Goal: Task Accomplishment & Management: Manage account settings

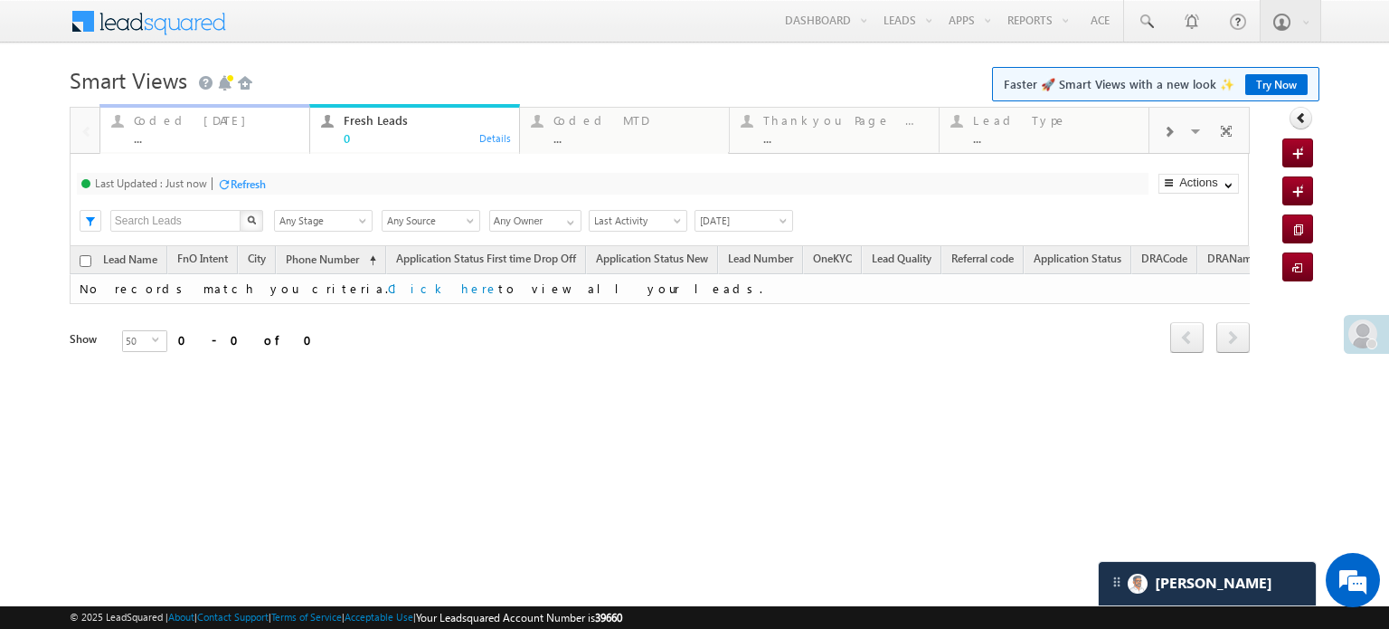
click at [161, 115] on div "Coded Today" at bounding box center [216, 120] width 165 height 14
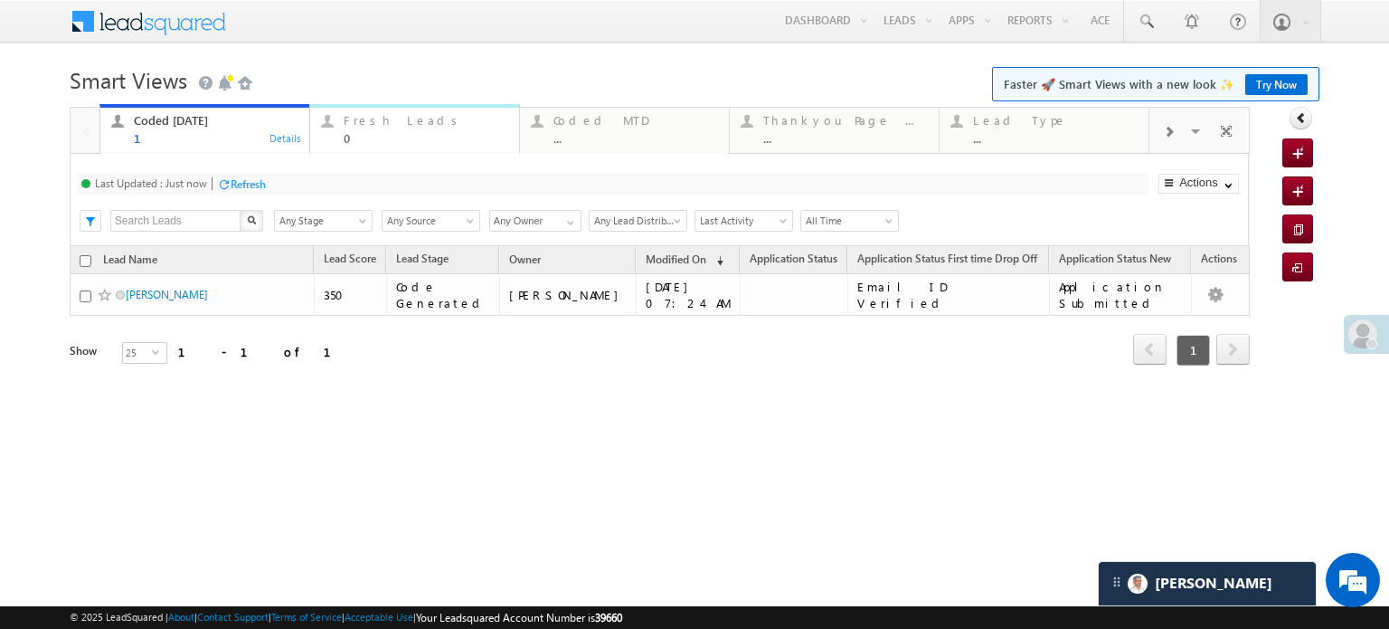
click at [415, 124] on div "Fresh Leads" at bounding box center [426, 120] width 165 height 14
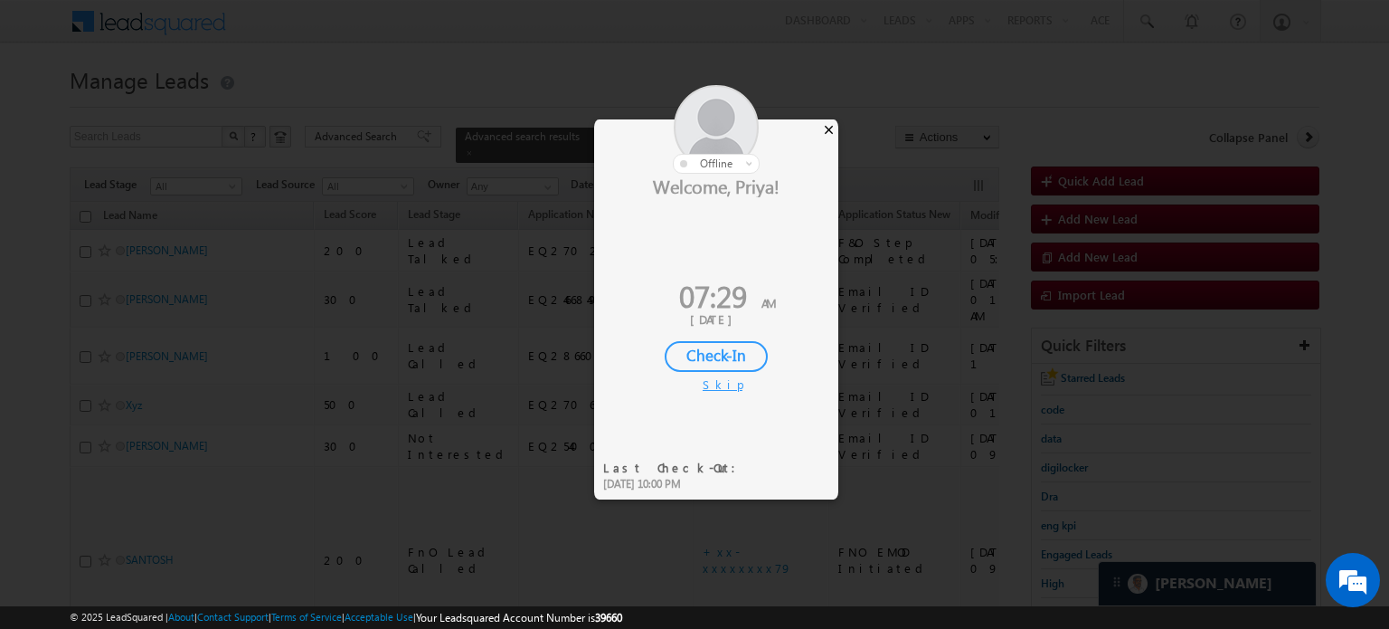
click at [828, 128] on div "×" at bounding box center [828, 129] width 19 height 20
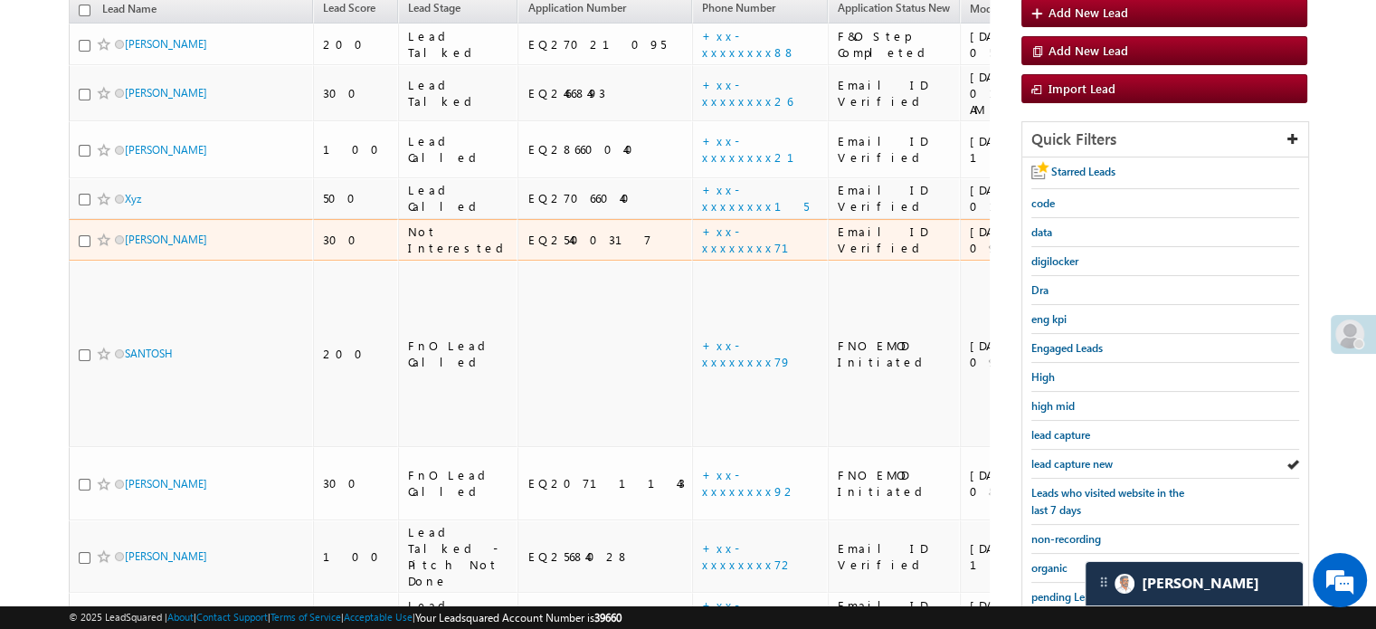
scroll to position [271, 0]
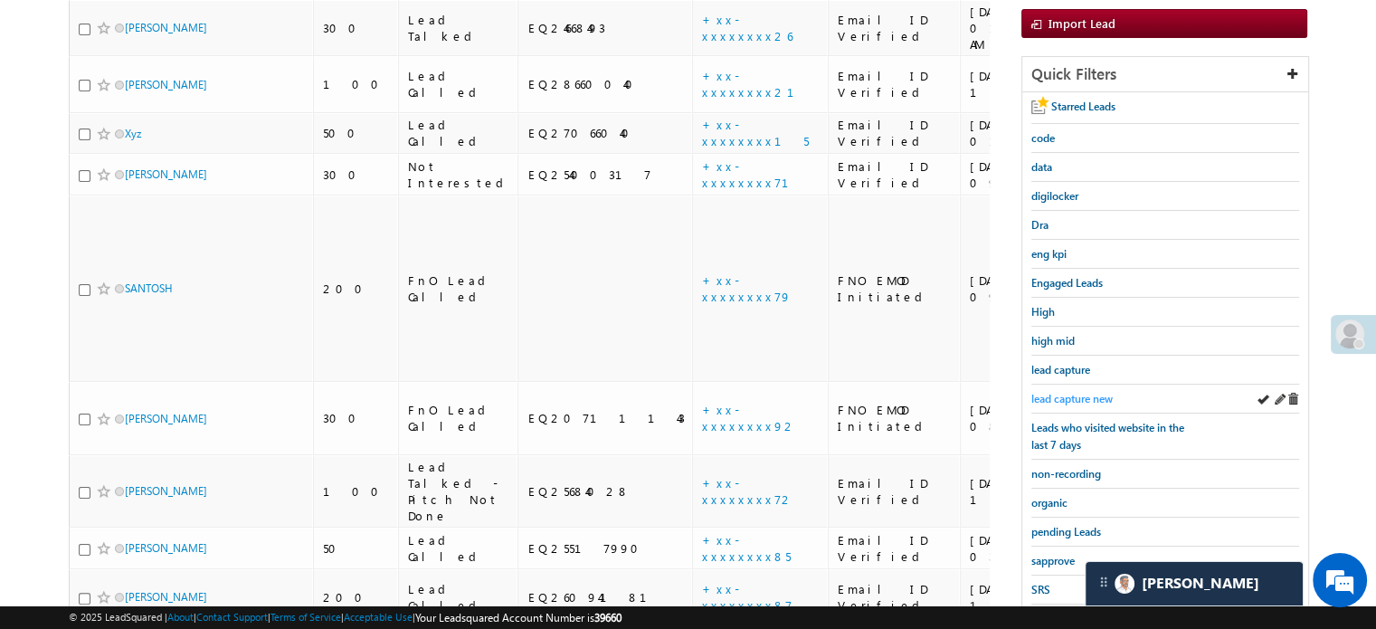
click at [1063, 392] on span "lead capture new" at bounding box center [1071, 399] width 81 height 14
click at [1072, 384] on div "lead capture new" at bounding box center [1165, 398] width 268 height 29
click at [1068, 392] on span "lead capture new" at bounding box center [1071, 399] width 81 height 14
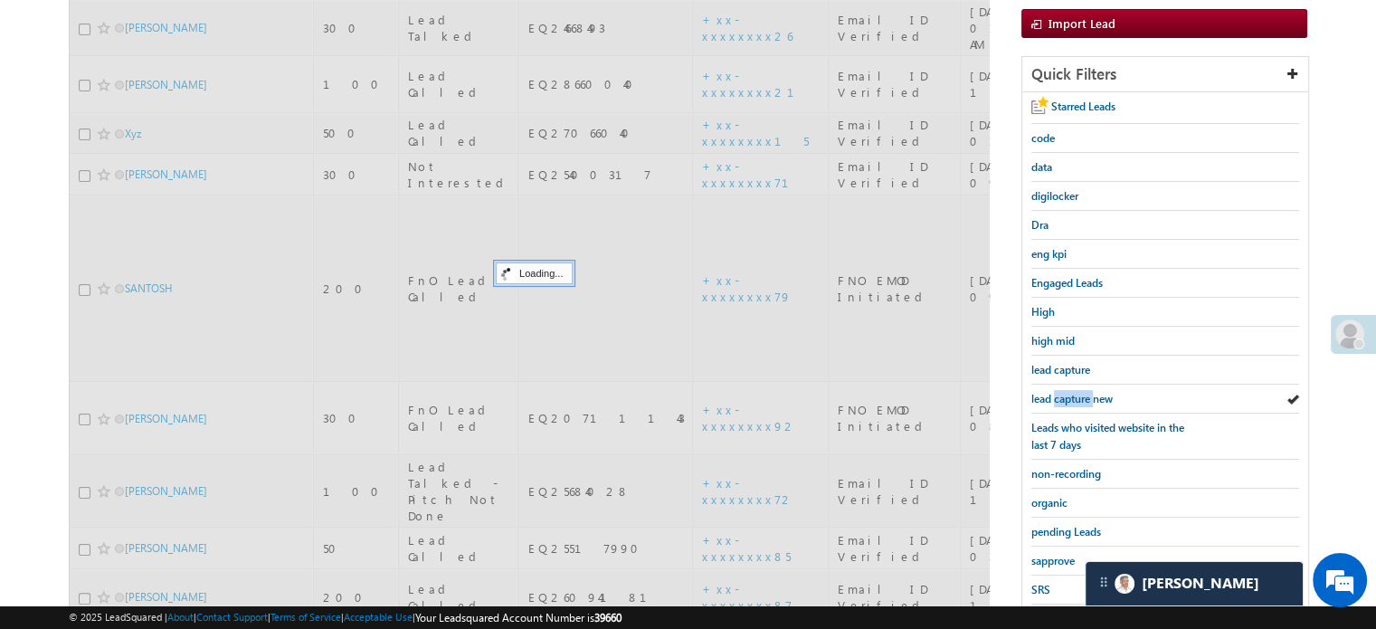
click at [1068, 392] on span "lead capture new" at bounding box center [1071, 399] width 81 height 14
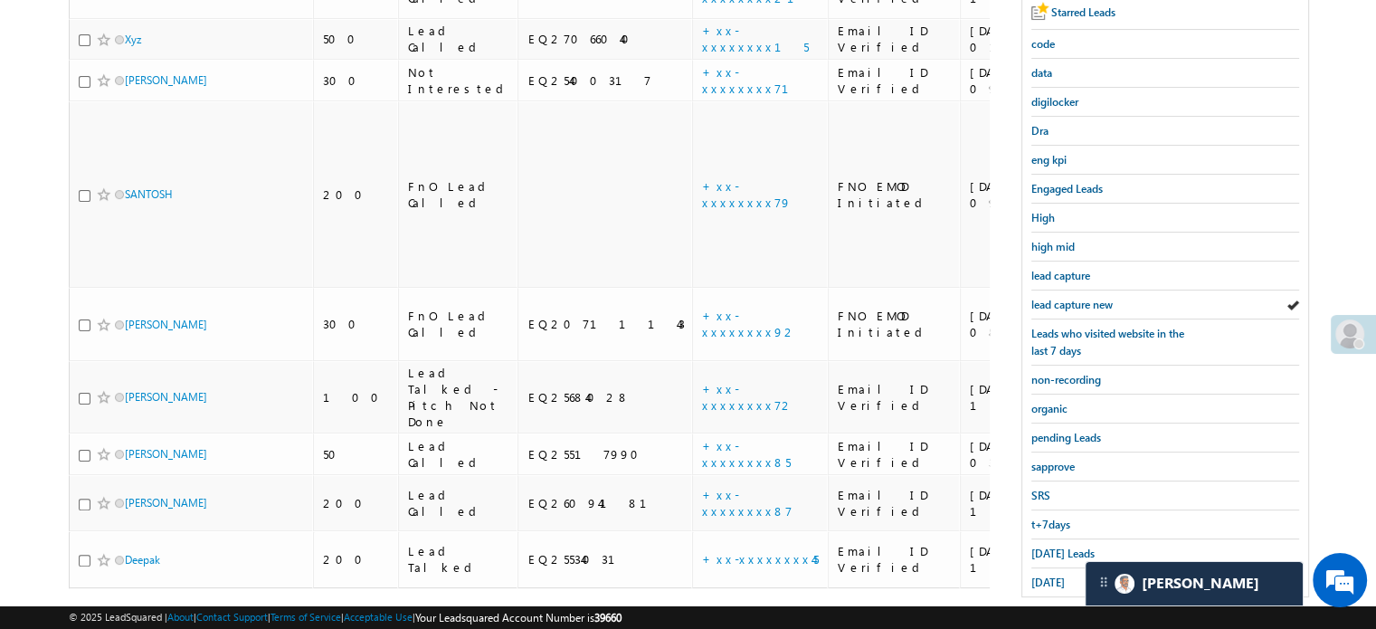
scroll to position [388, 0]
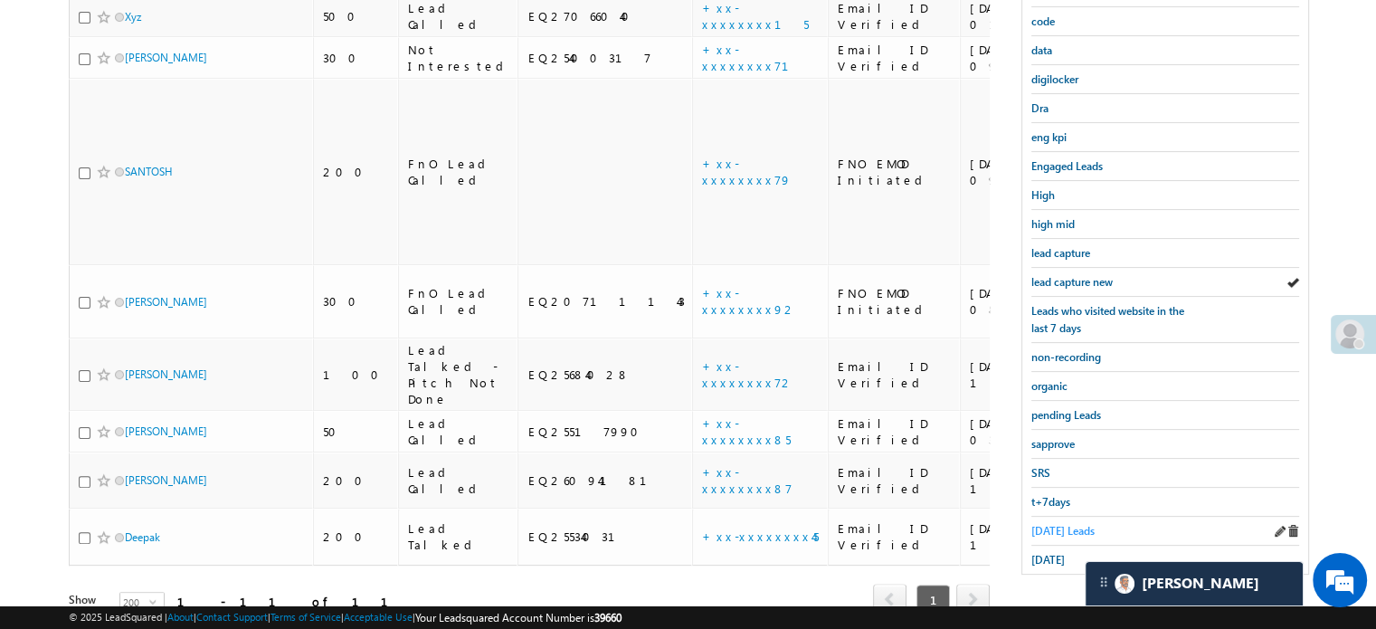
click at [1049, 524] on span "Today's Leads" at bounding box center [1062, 531] width 63 height 14
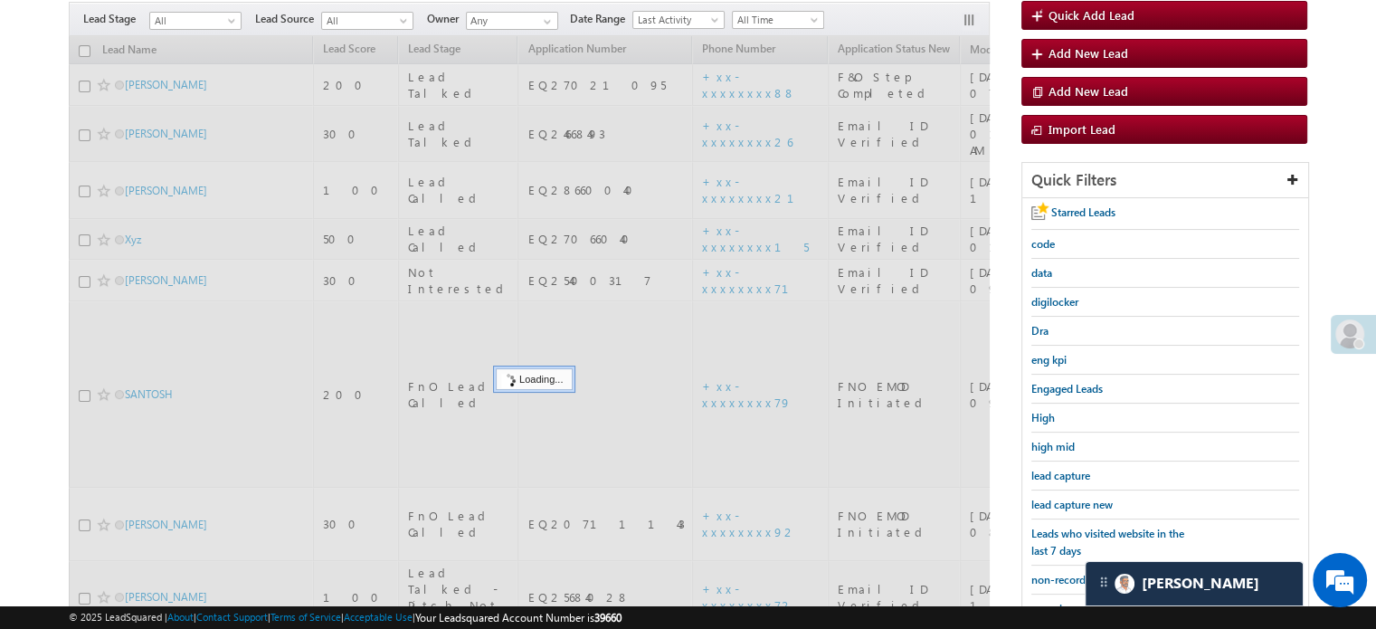
scroll to position [117, 0]
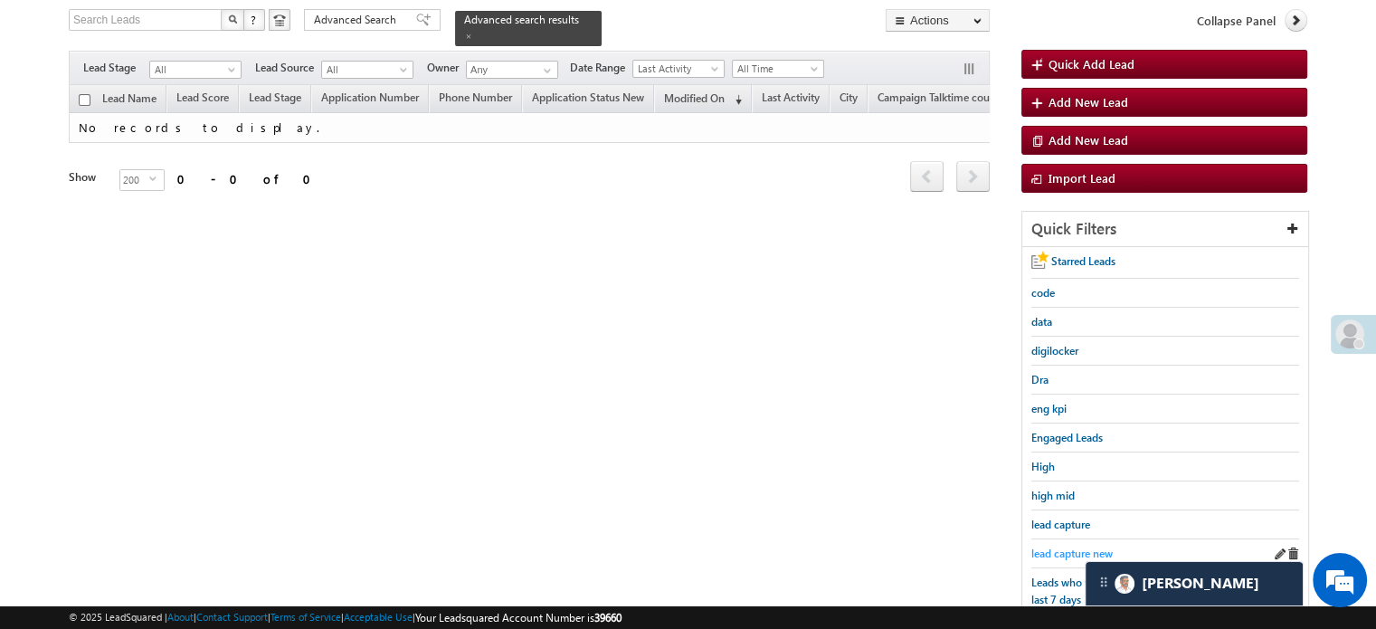
click at [1052, 552] on span "lead capture new" at bounding box center [1071, 553] width 81 height 14
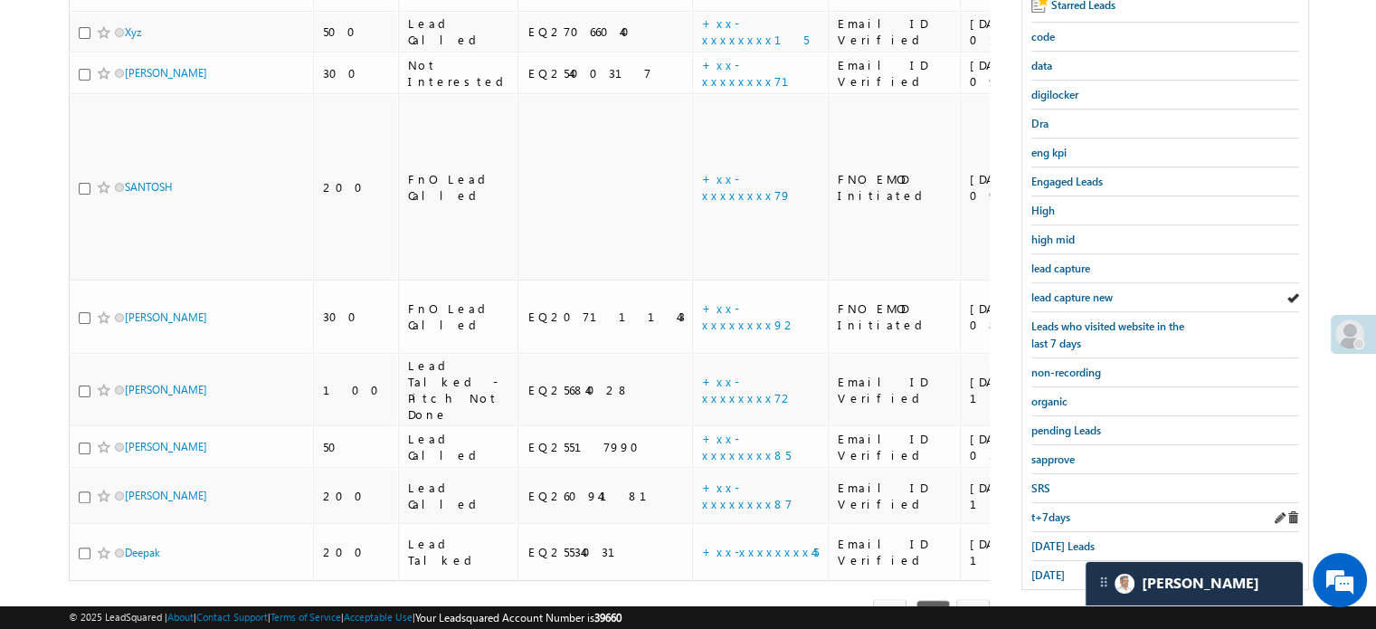
scroll to position [388, 0]
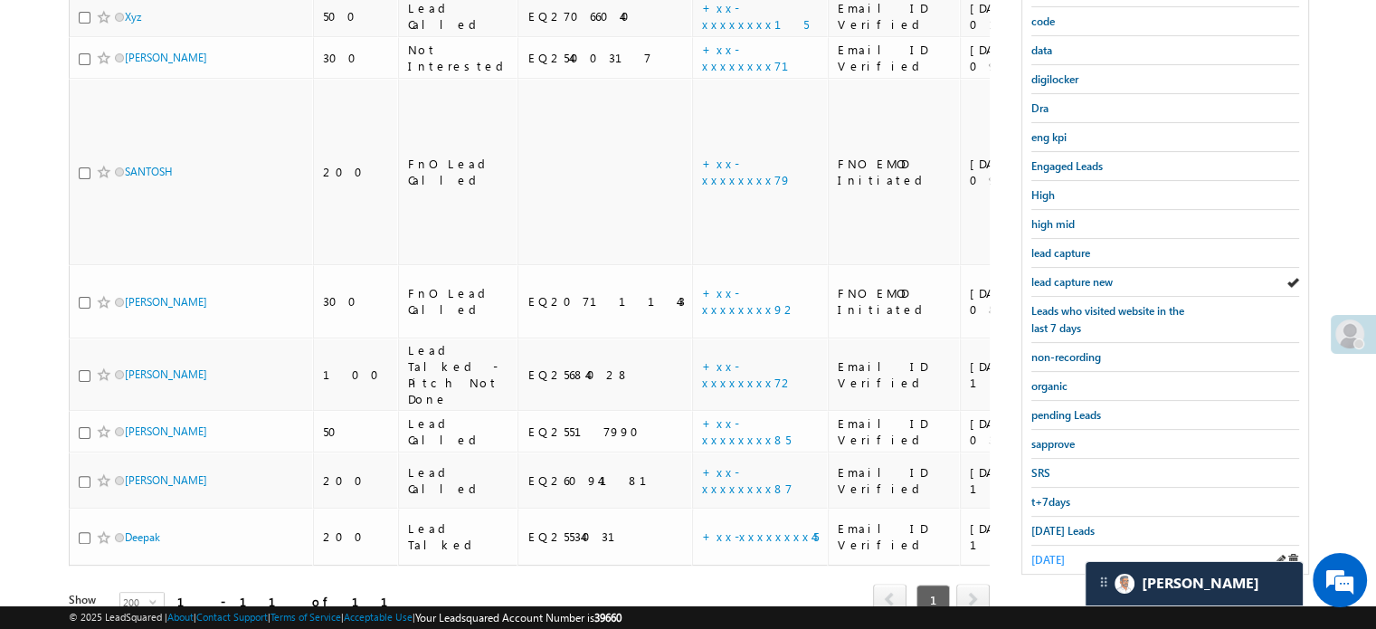
click at [1053, 553] on span "yesterday" at bounding box center [1047, 560] width 33 height 14
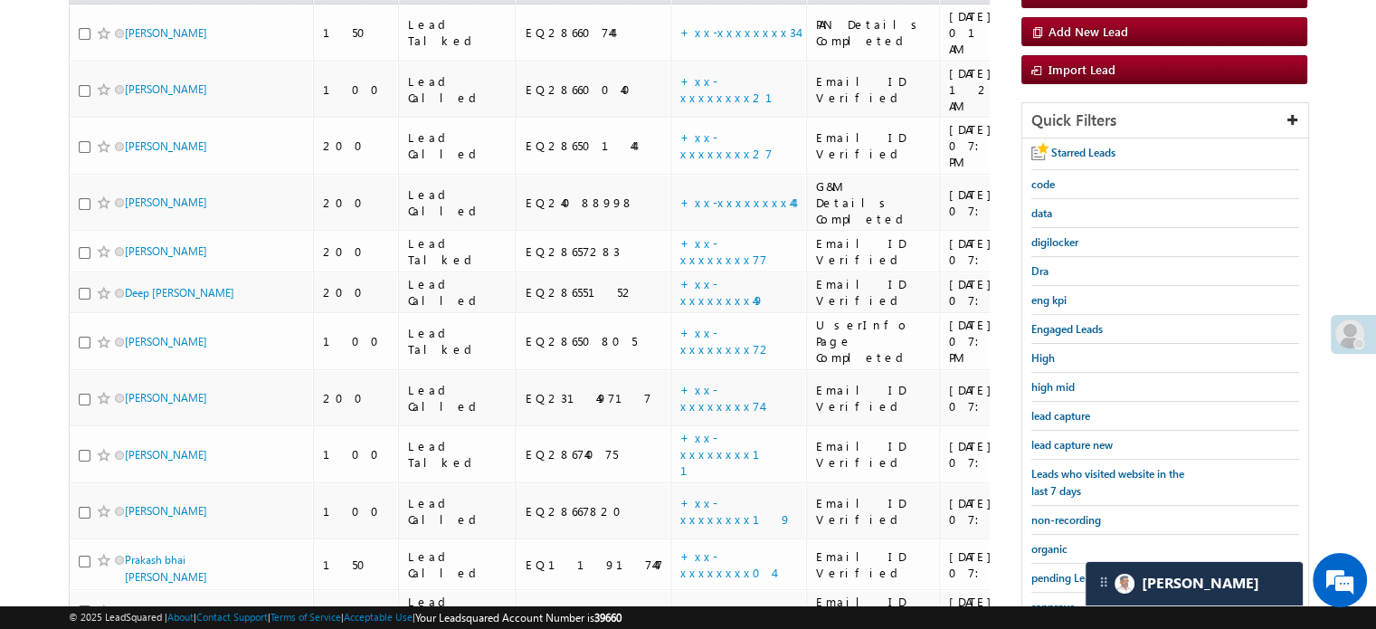
scroll to position [162, 0]
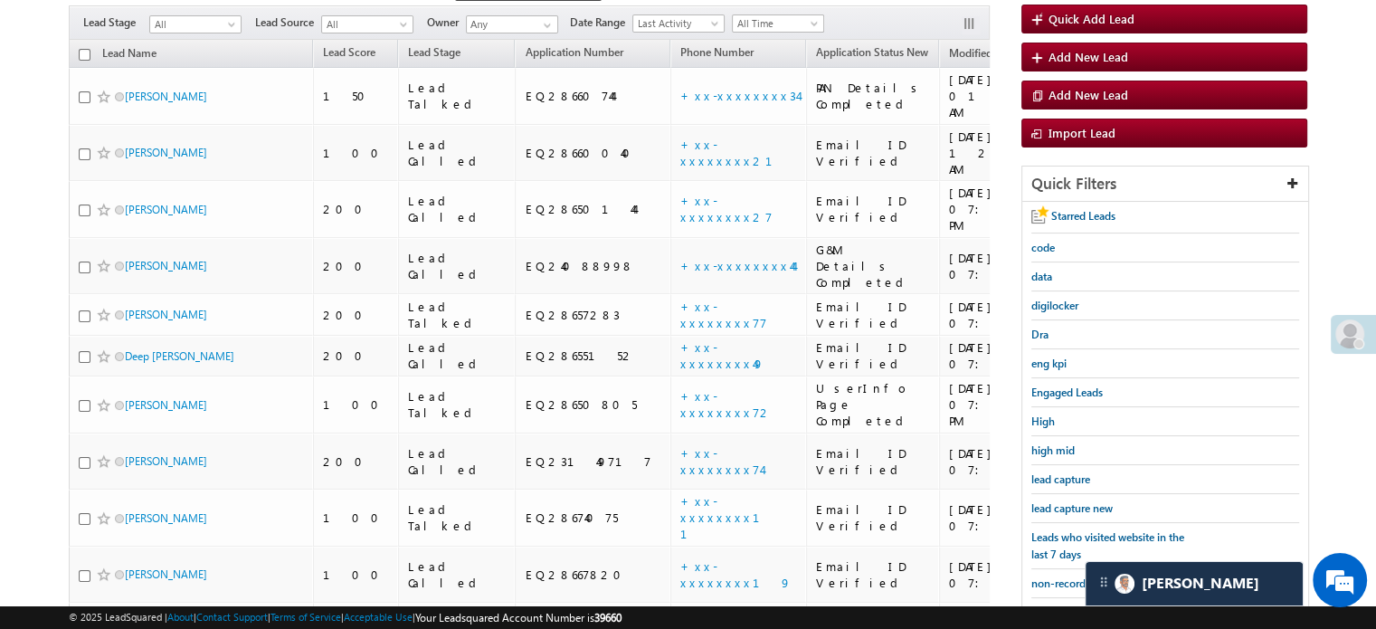
click at [1344, 332] on span at bounding box center [1349, 333] width 29 height 29
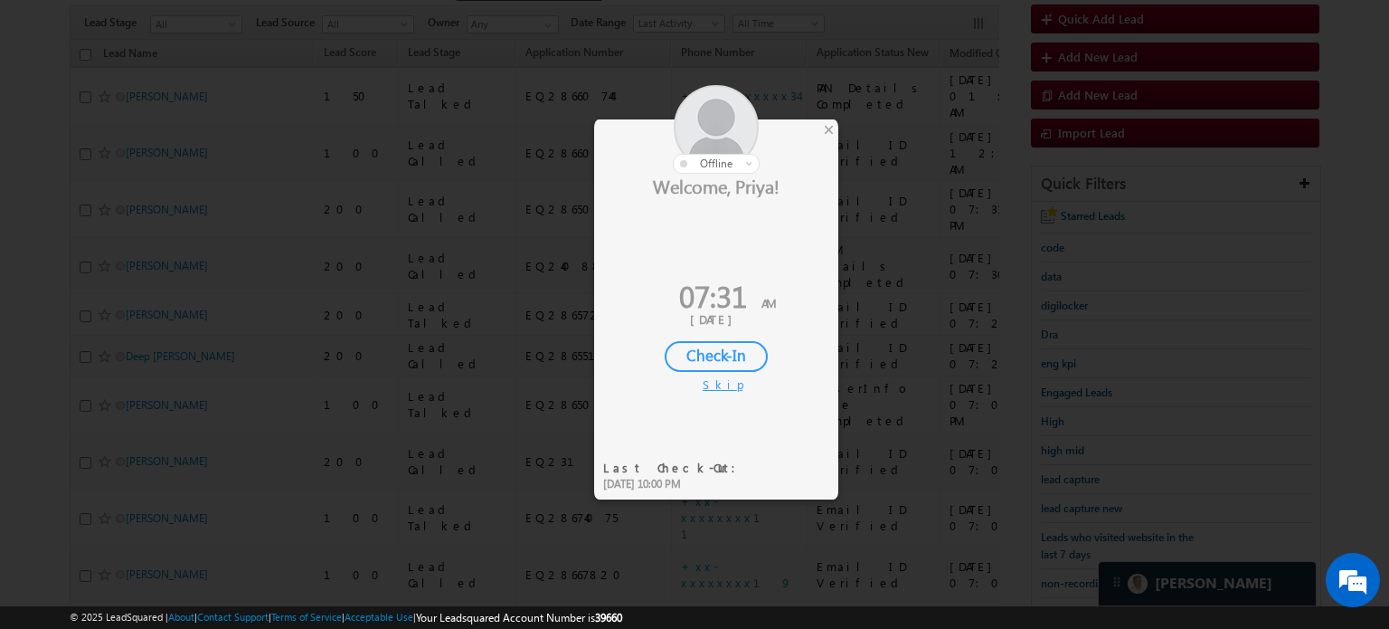
click at [724, 348] on div "Check-In" at bounding box center [716, 356] width 103 height 31
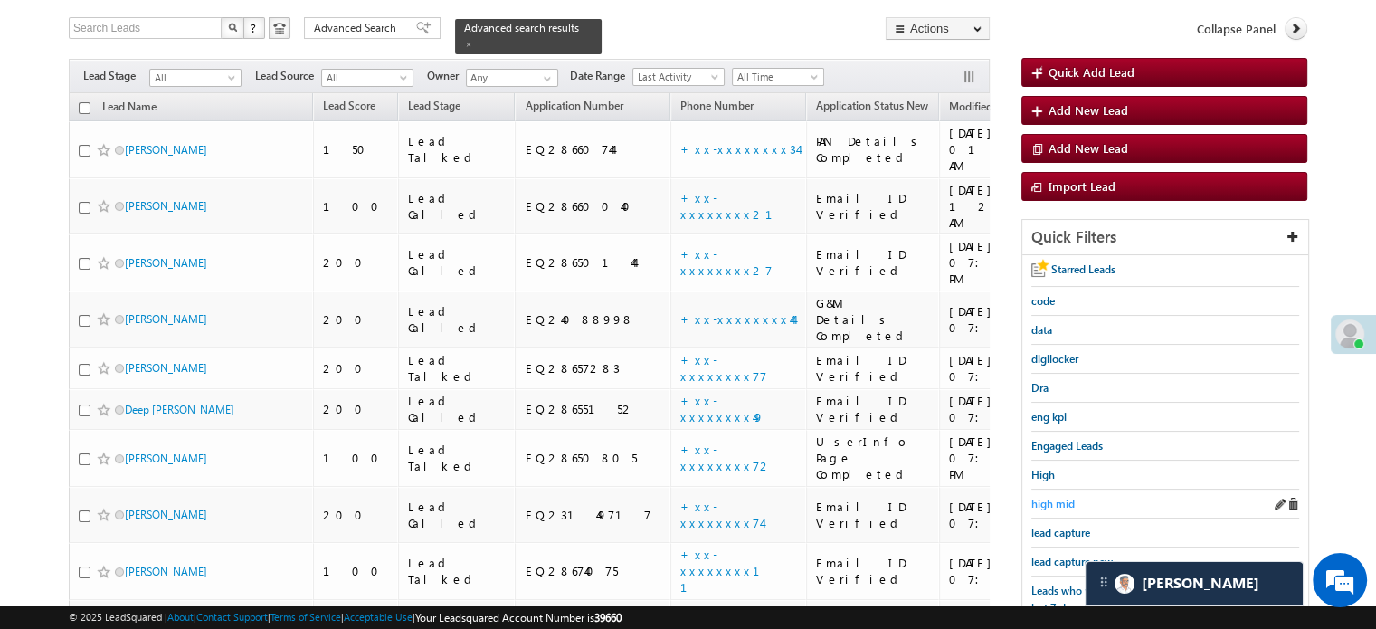
scroll to position [139, 0]
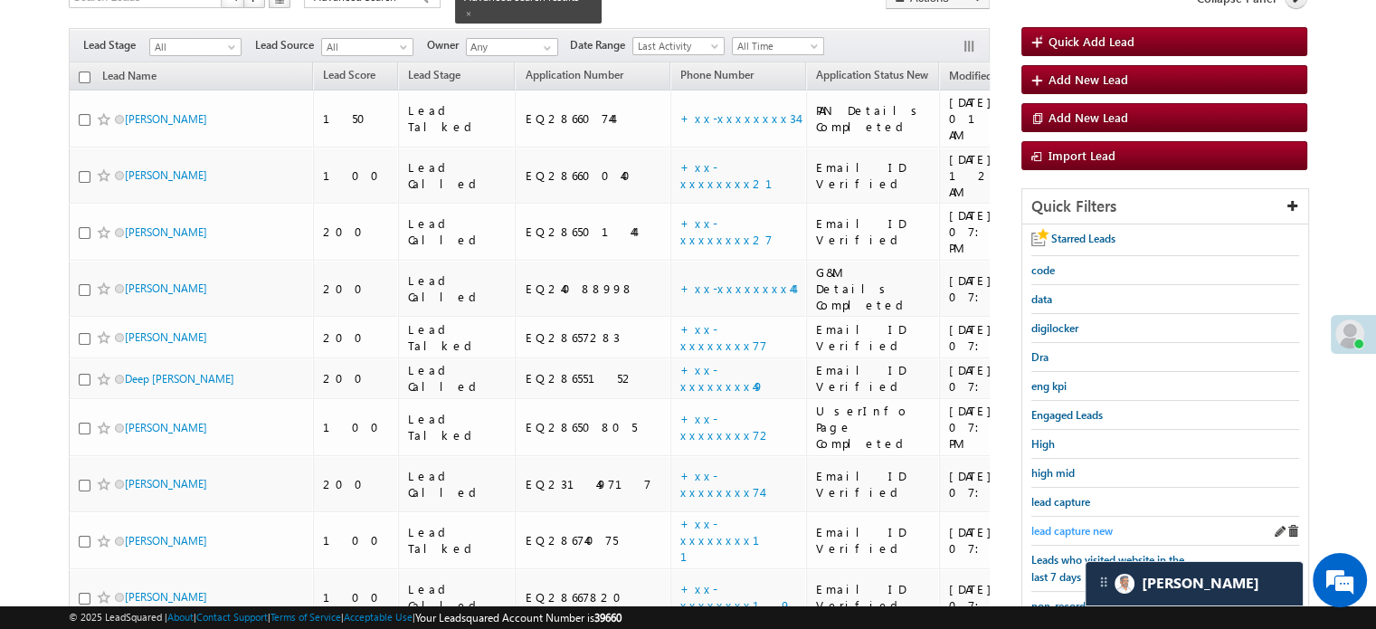
click at [1071, 524] on span "lead capture new" at bounding box center [1071, 531] width 81 height 14
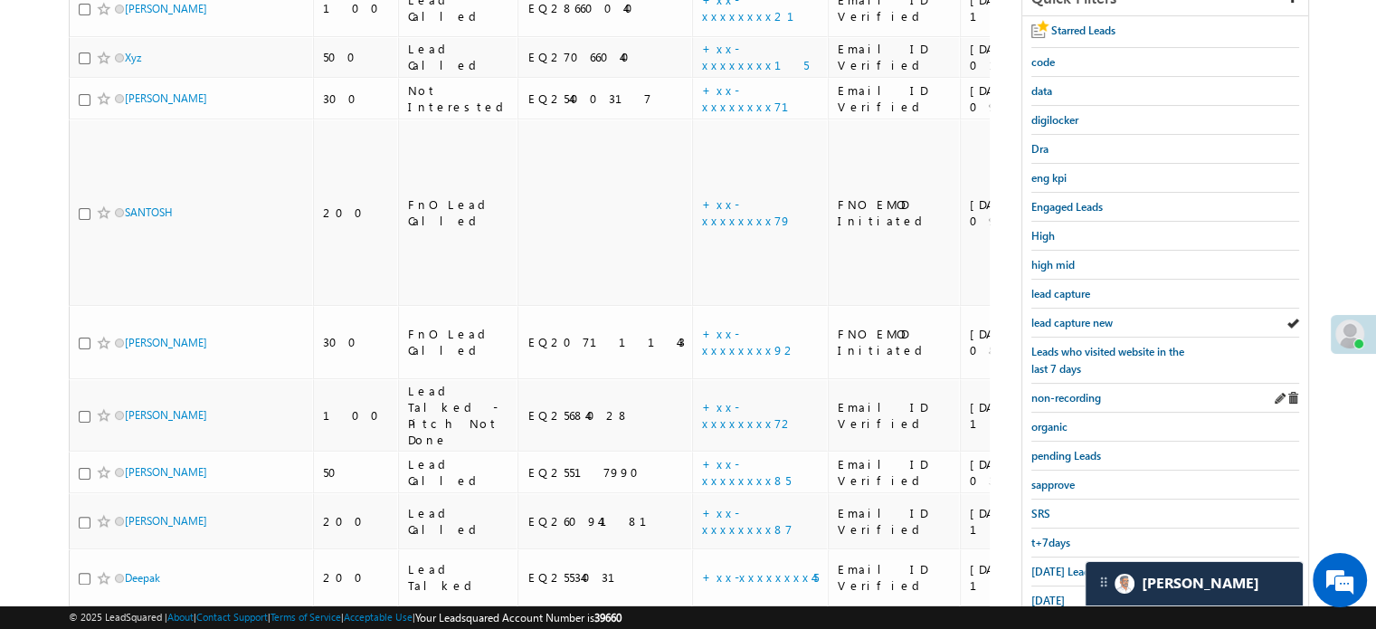
scroll to position [362, 0]
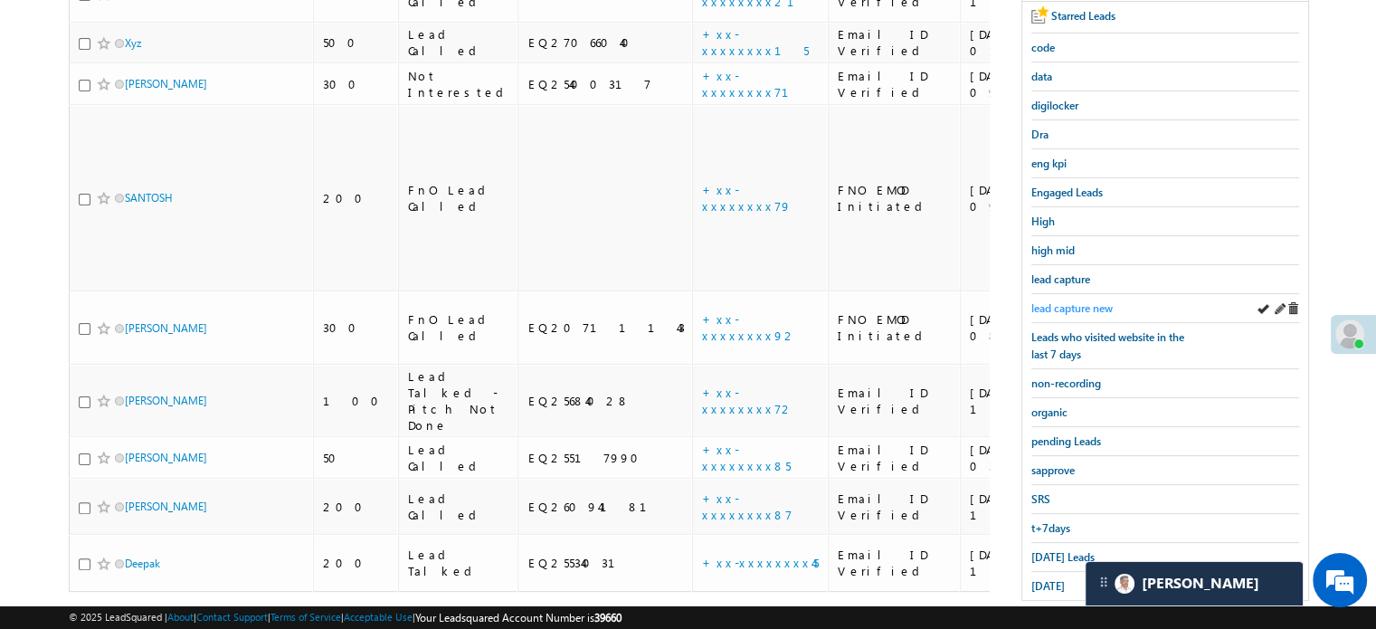
click at [1066, 301] on span "lead capture new" at bounding box center [1071, 308] width 81 height 14
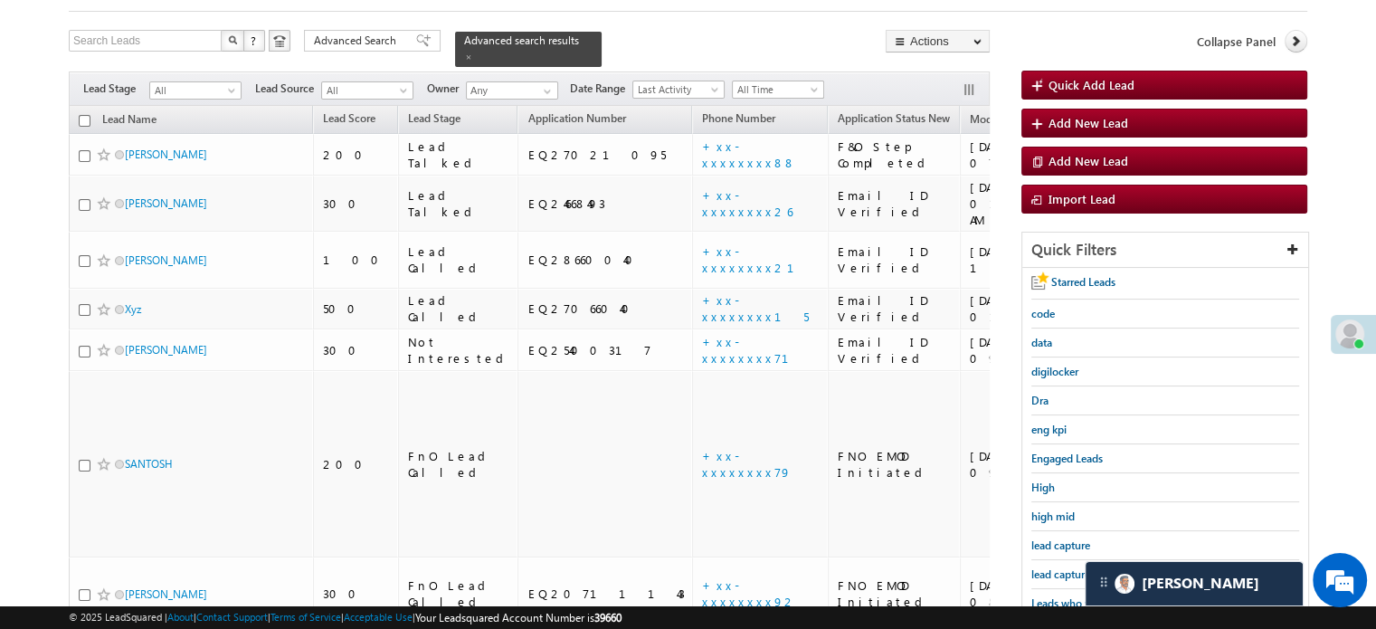
scroll to position [90, 0]
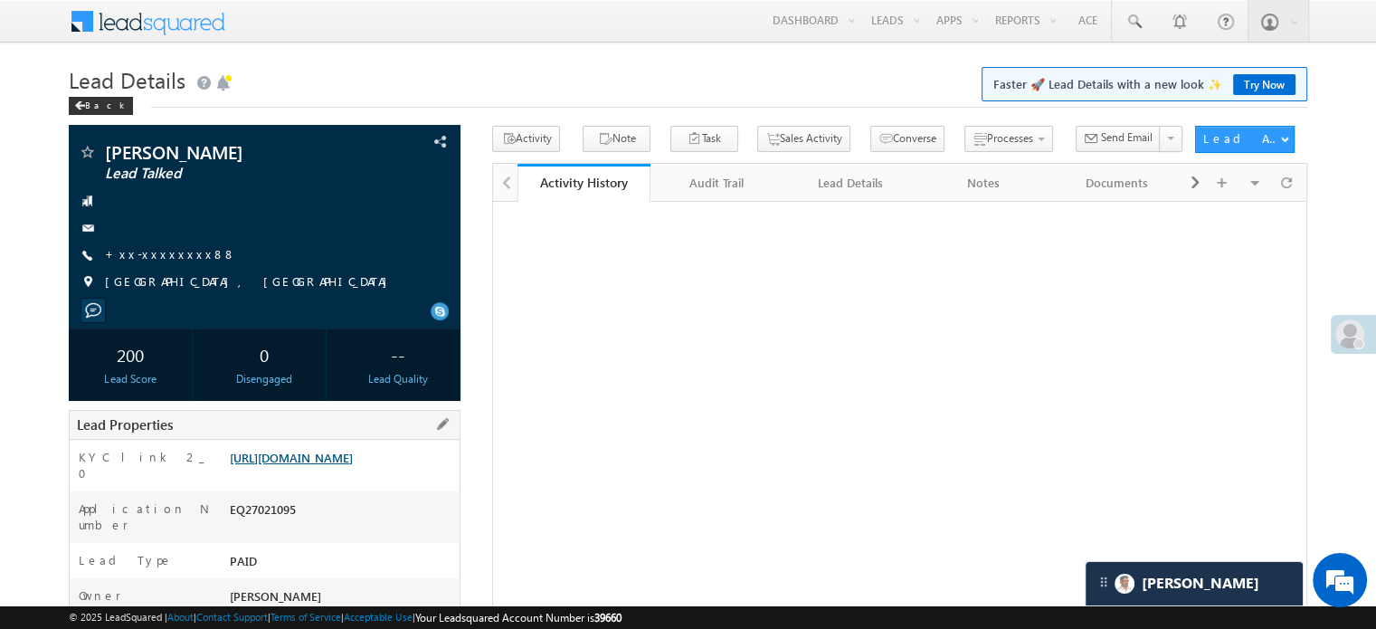
click at [353, 465] on link "[URL][DOMAIN_NAME]" at bounding box center [291, 456] width 123 height 15
